Goal: Transaction & Acquisition: Purchase product/service

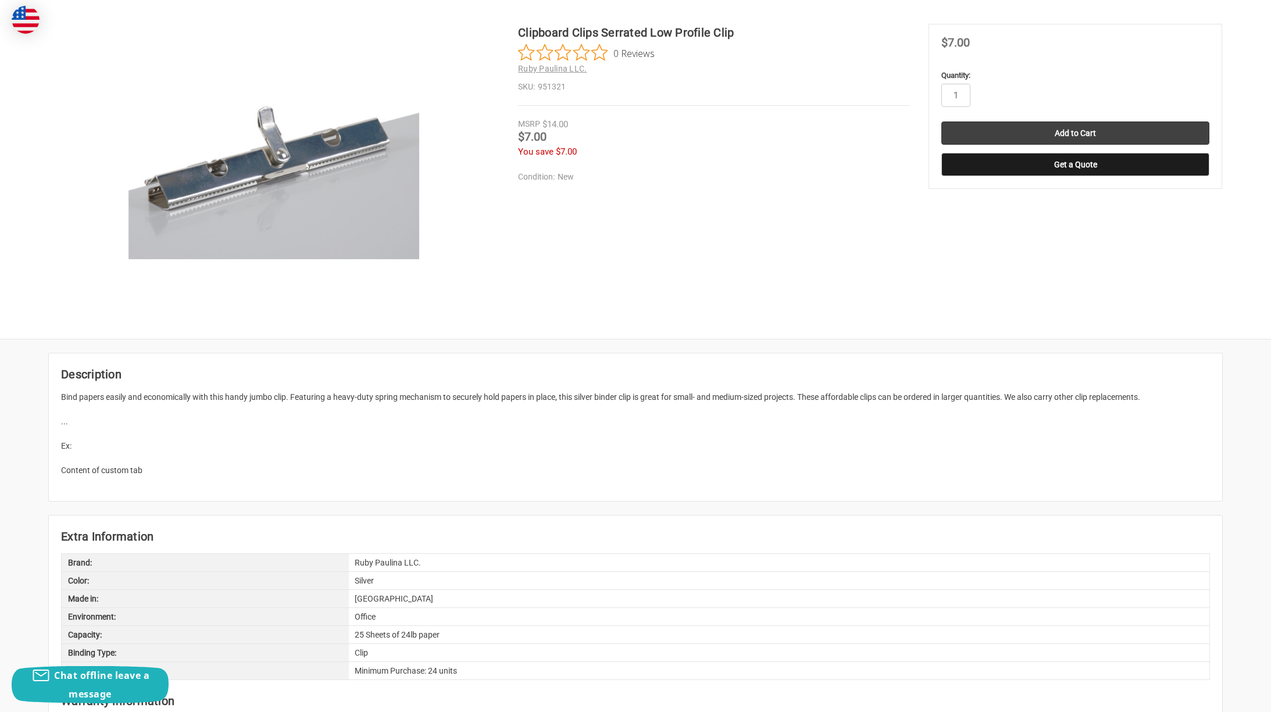
scroll to position [232, 0]
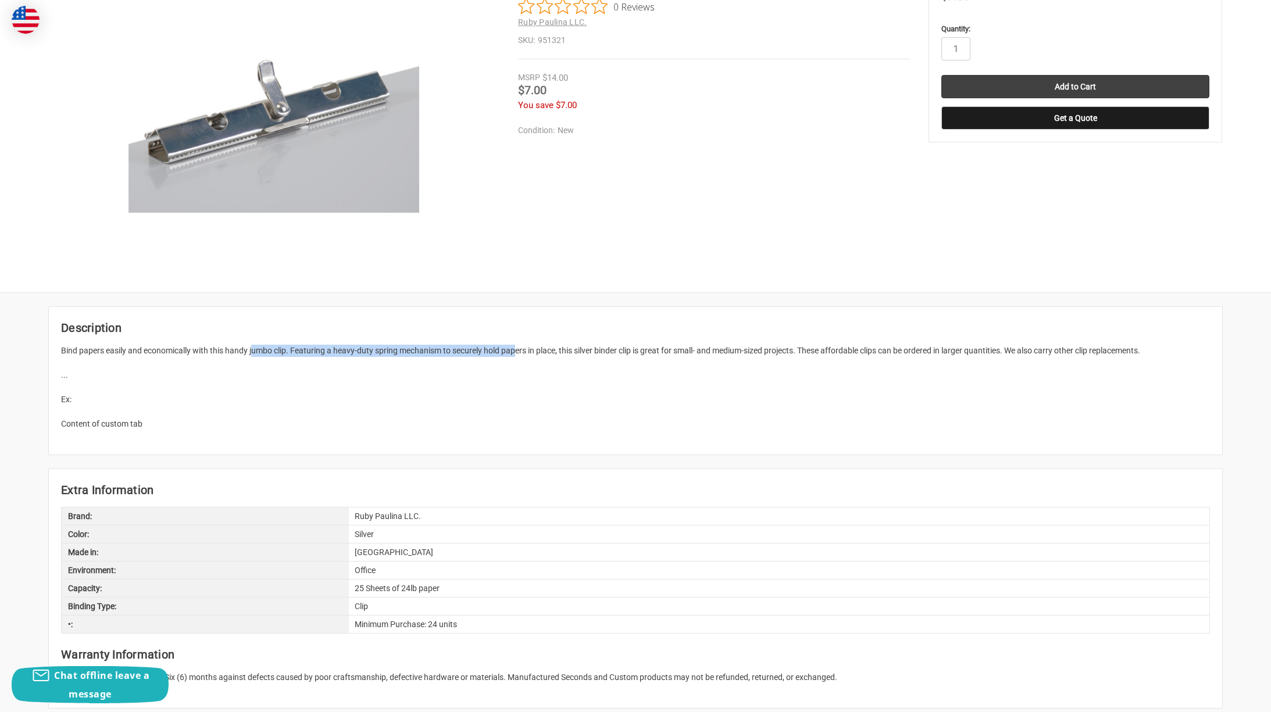
drag, startPoint x: 273, startPoint y: 349, endPoint x: 518, endPoint y: 346, distance: 244.7
click at [518, 346] on p "Bind papers easily and economically with this handy jumbo clip. Featuring a hea…" at bounding box center [635, 387] width 1149 height 85
drag, startPoint x: 518, startPoint y: 346, endPoint x: 438, endPoint y: 394, distance: 92.5
click at [438, 394] on p "Bind papers easily and economically with this handy jumbo clip. Featuring a hea…" at bounding box center [635, 387] width 1149 height 85
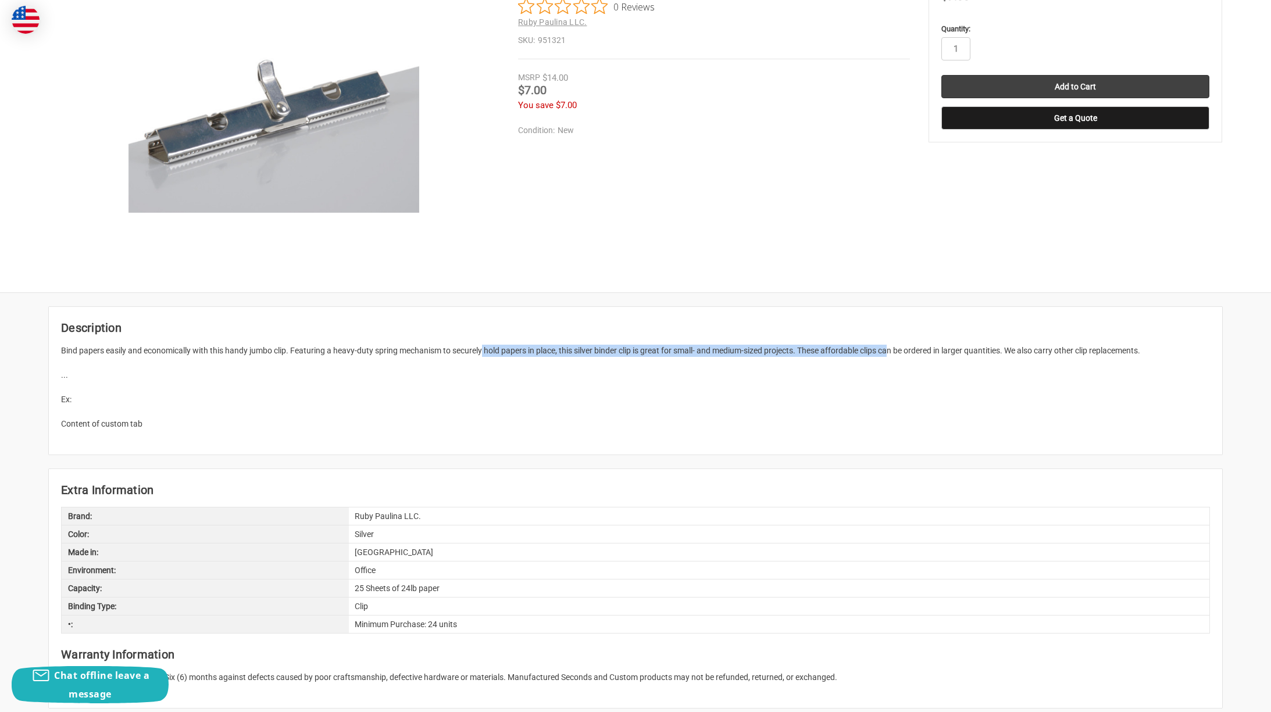
drag, startPoint x: 505, startPoint y: 351, endPoint x: 895, endPoint y: 352, distance: 390.0
click at [895, 352] on p "Bind papers easily and economically with this handy jumbo clip. Featuring a hea…" at bounding box center [635, 387] width 1149 height 85
drag, startPoint x: 895, startPoint y: 352, endPoint x: 861, endPoint y: 401, distance: 59.0
click at [861, 401] on p "Bind papers easily and economically with this handy jumbo clip. Featuring a hea…" at bounding box center [635, 387] width 1149 height 85
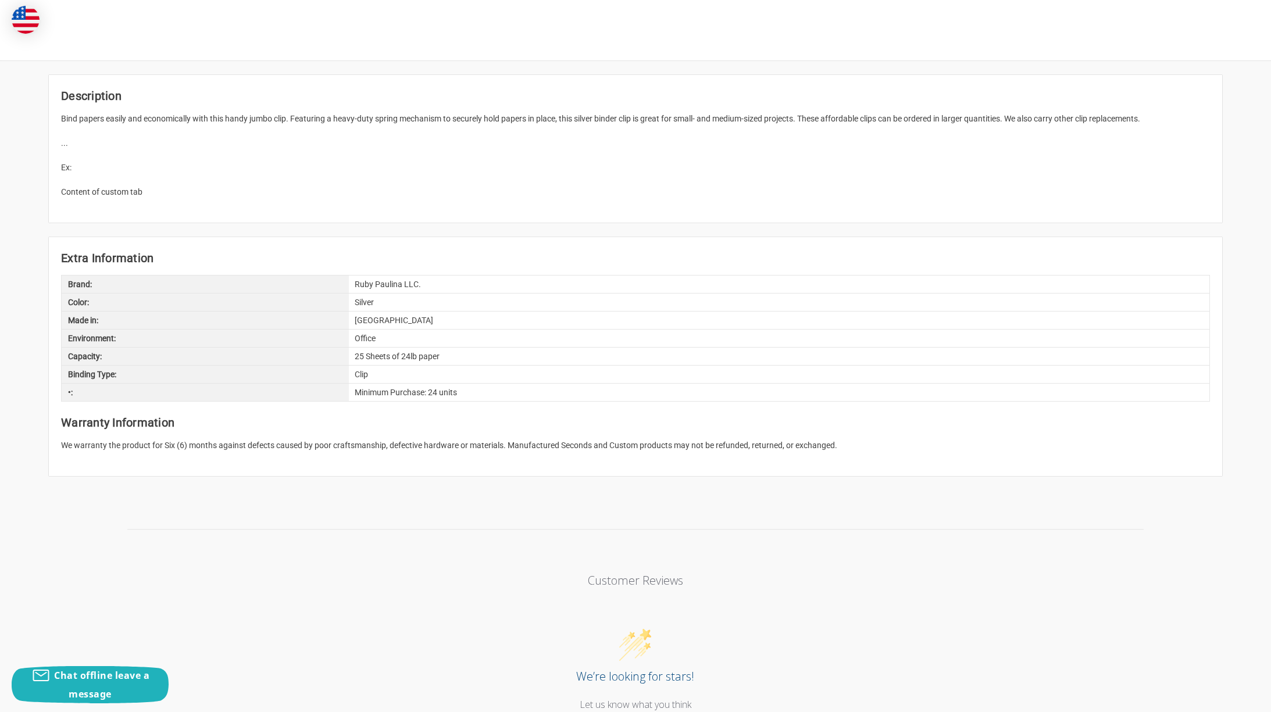
scroll to position [465, 0]
